Goal: Information Seeking & Learning: Compare options

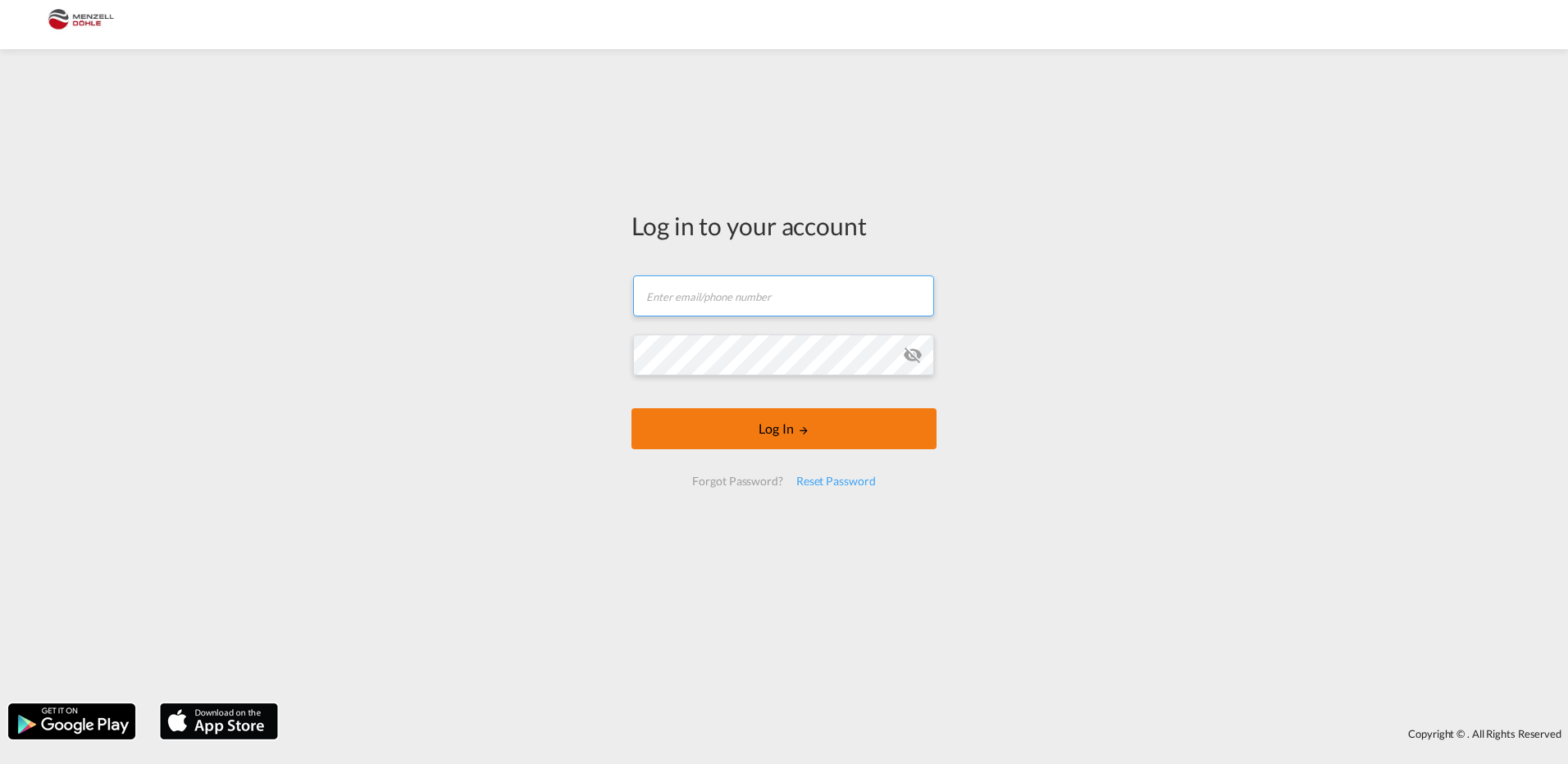
type input "k.herbst@menzelldoehle.de"
click at [853, 443] on button "Log In" at bounding box center [784, 429] width 305 height 41
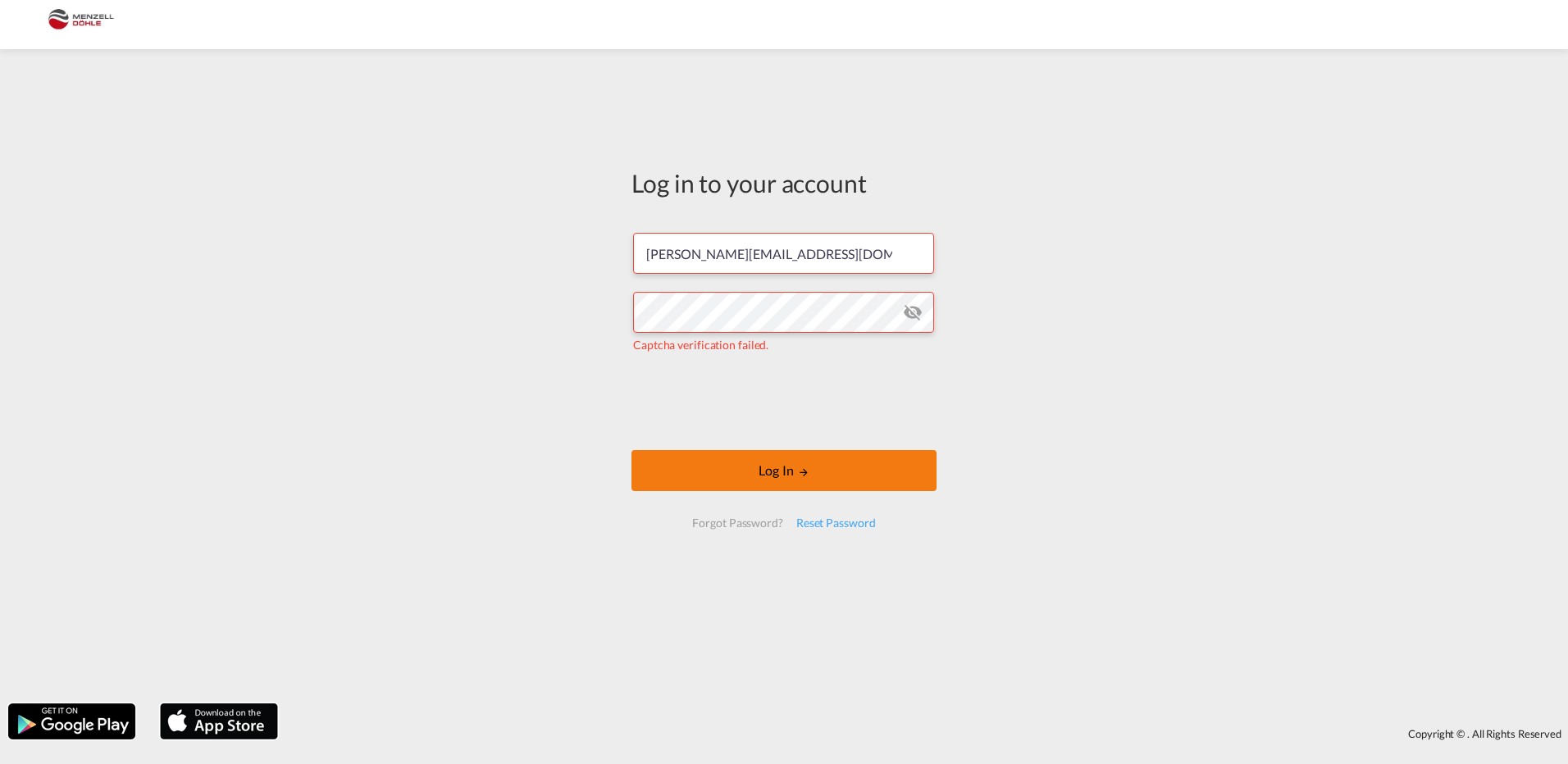
click at [888, 481] on form "k.herbst@menzelldoehle.de Captcha verification failed. Log In Forgot Password? …" at bounding box center [784, 380] width 305 height 327
click at [889, 478] on button "Log In" at bounding box center [784, 470] width 305 height 41
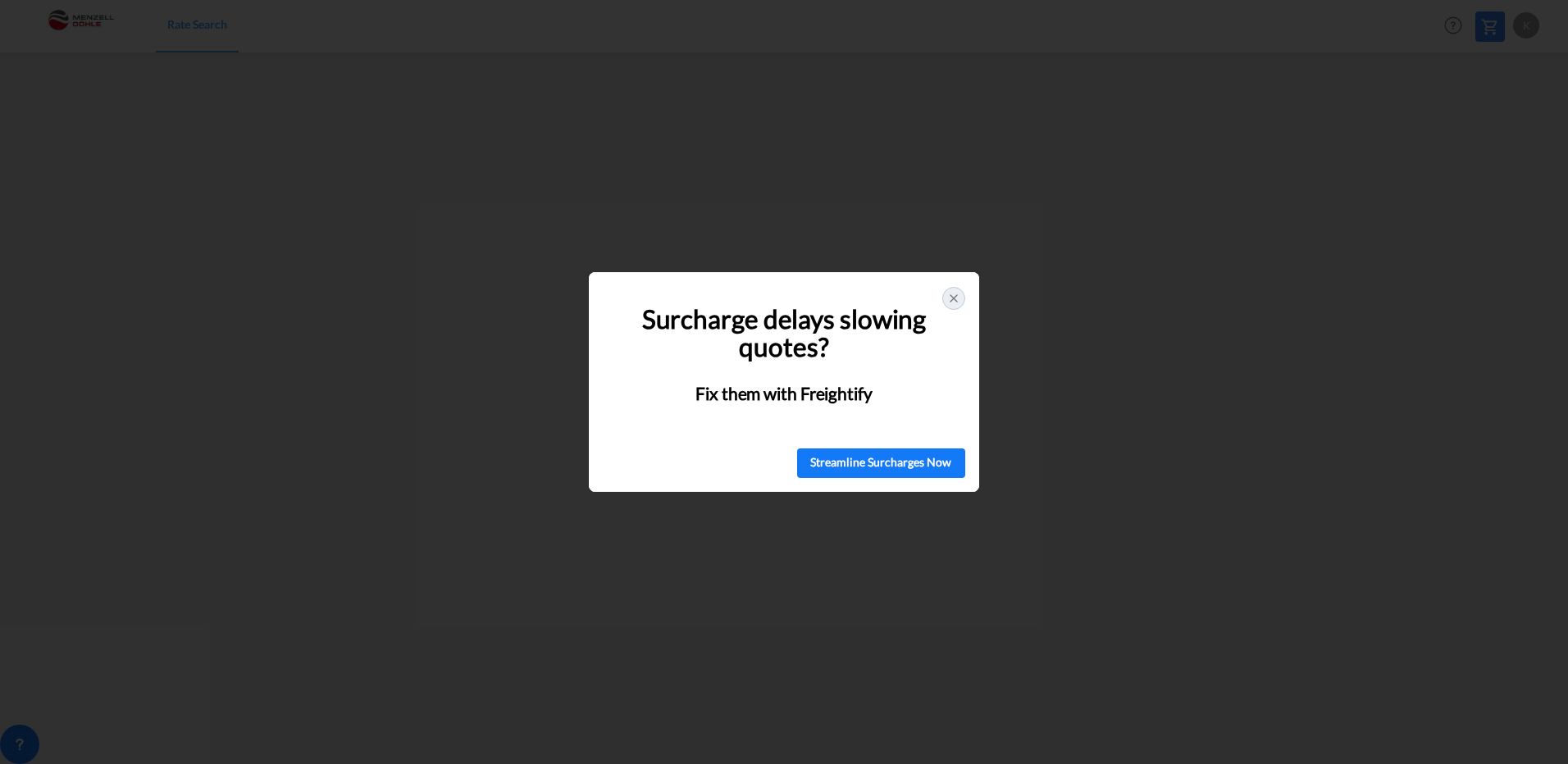
click at [957, 298] on icon at bounding box center [954, 299] width 13 height 13
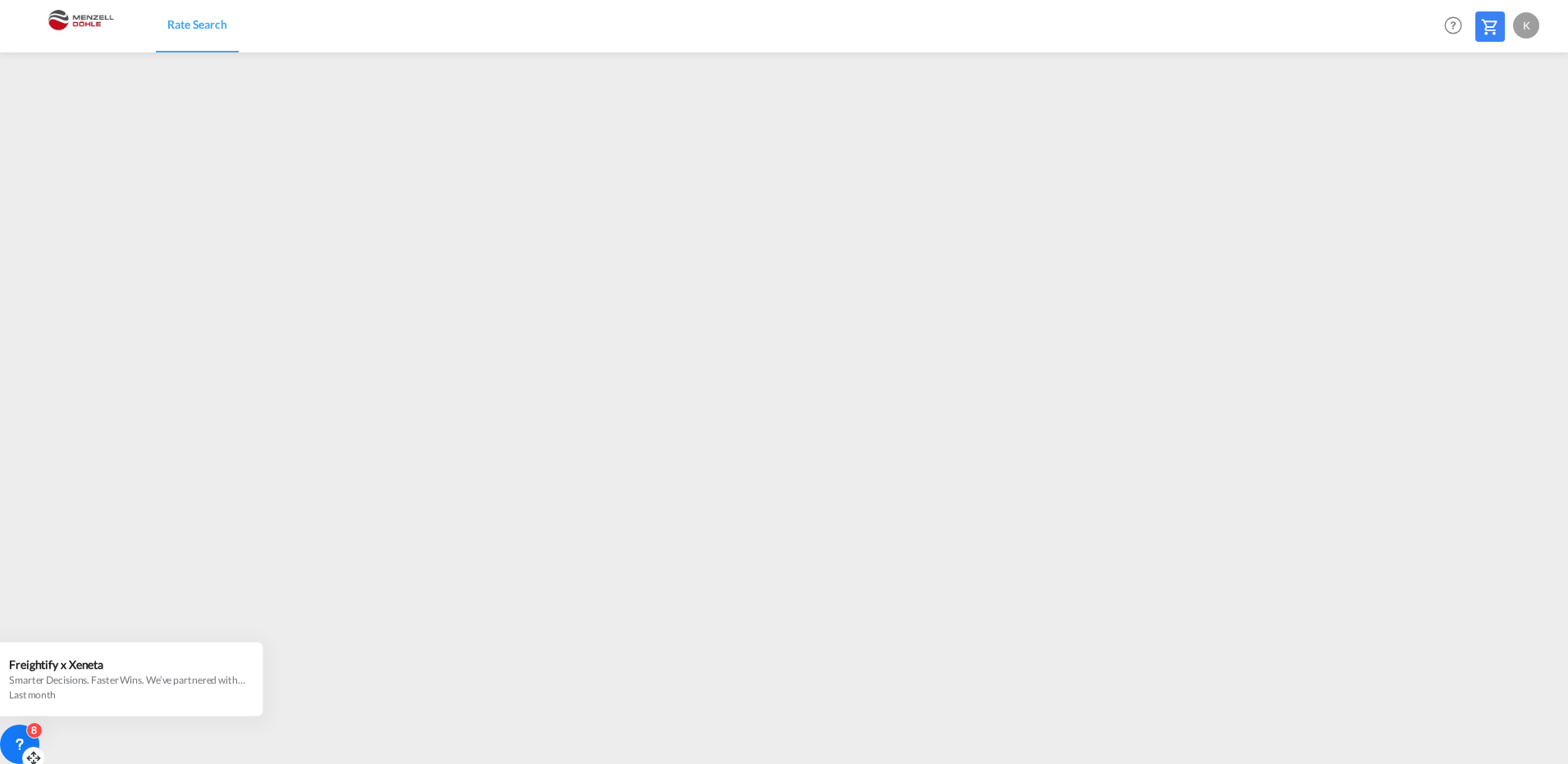
click at [30, 727] on div "8" at bounding box center [35, 731] width 17 height 17
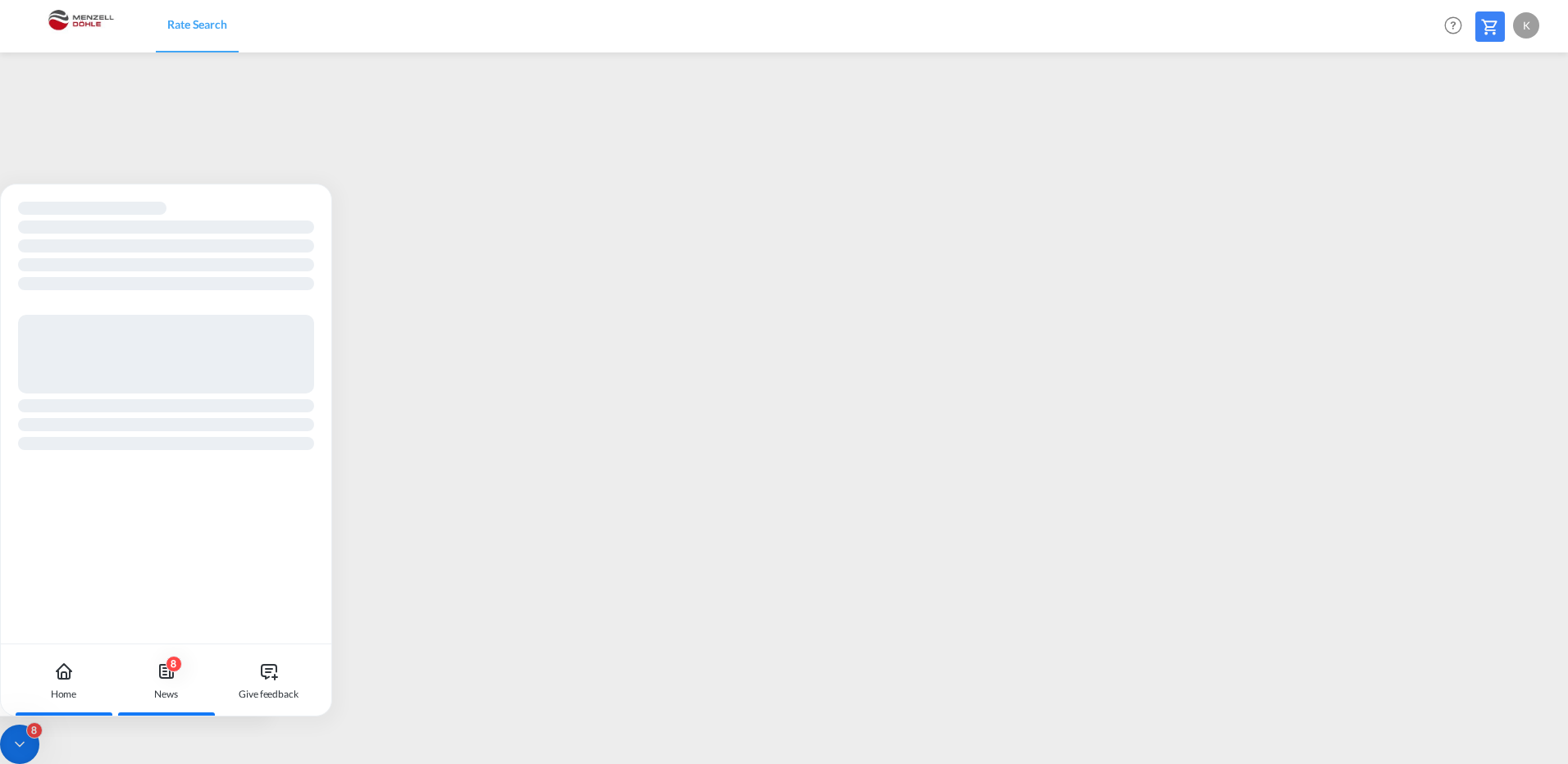
click at [164, 684] on div "8 News" at bounding box center [166, 680] width 91 height 72
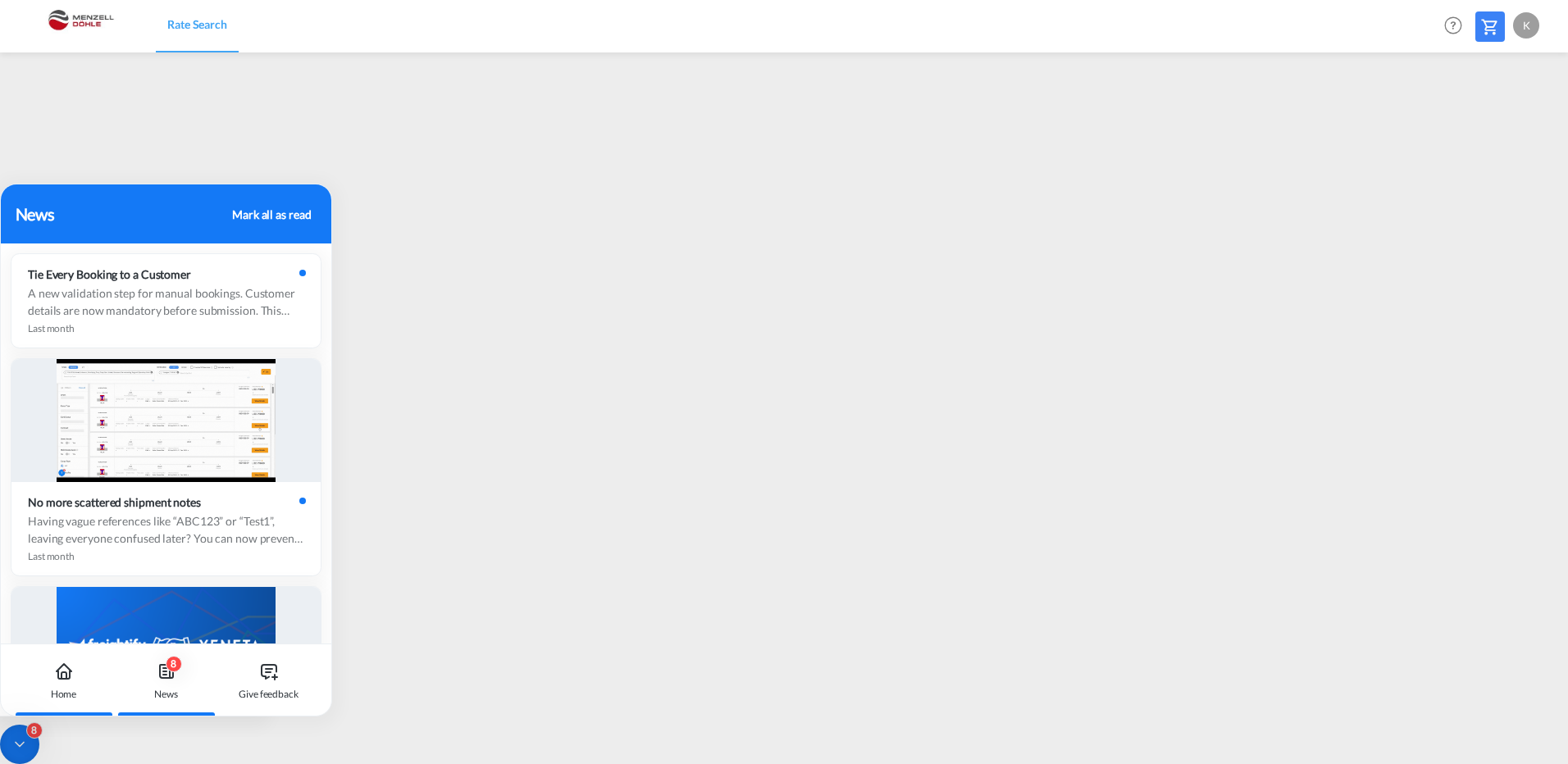
click at [64, 687] on div "Home" at bounding box center [64, 695] width 27 height 15
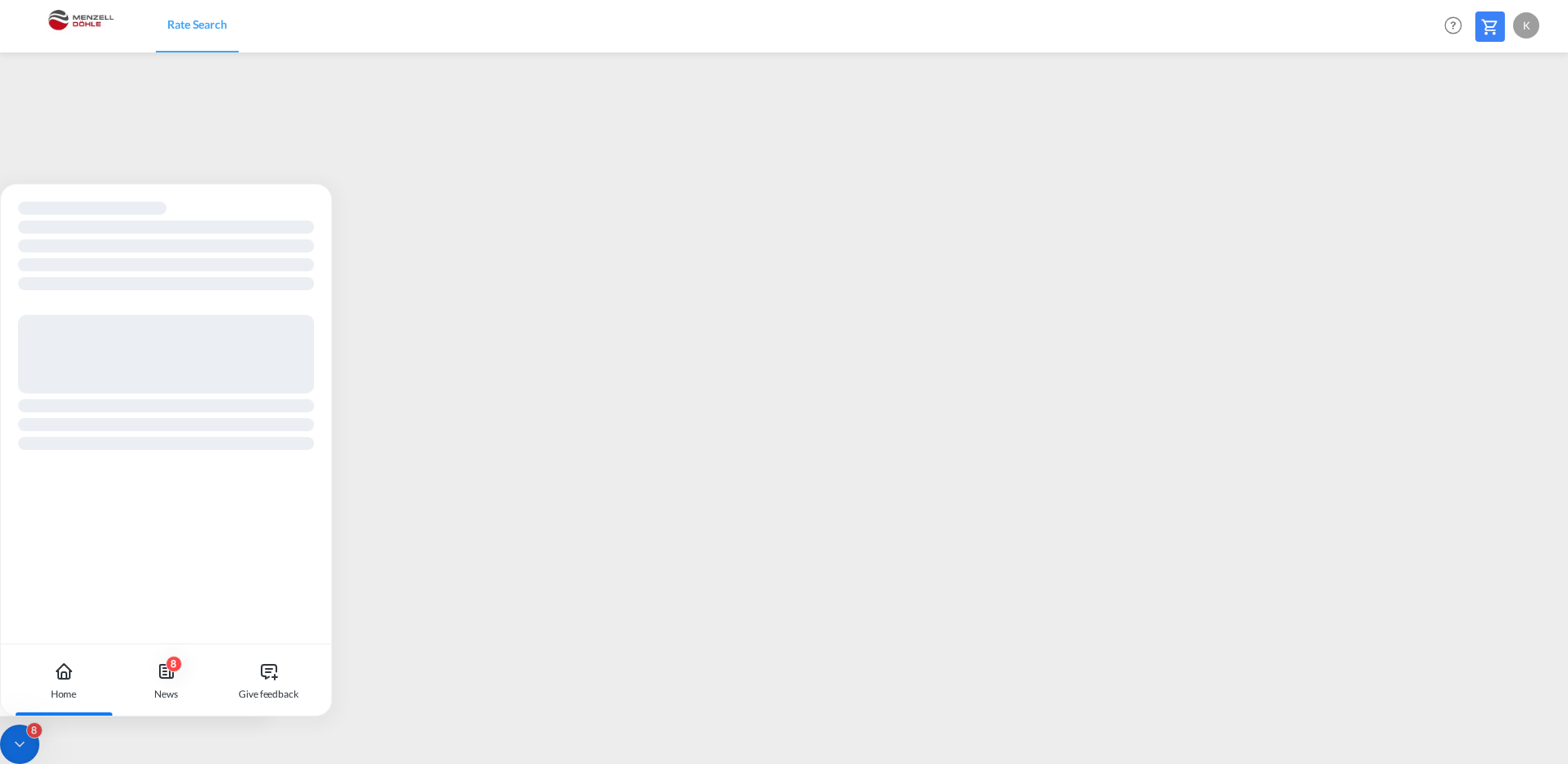
click at [22, 746] on icon at bounding box center [20, 745] width 8 height 4
